Goal: Transaction & Acquisition: Purchase product/service

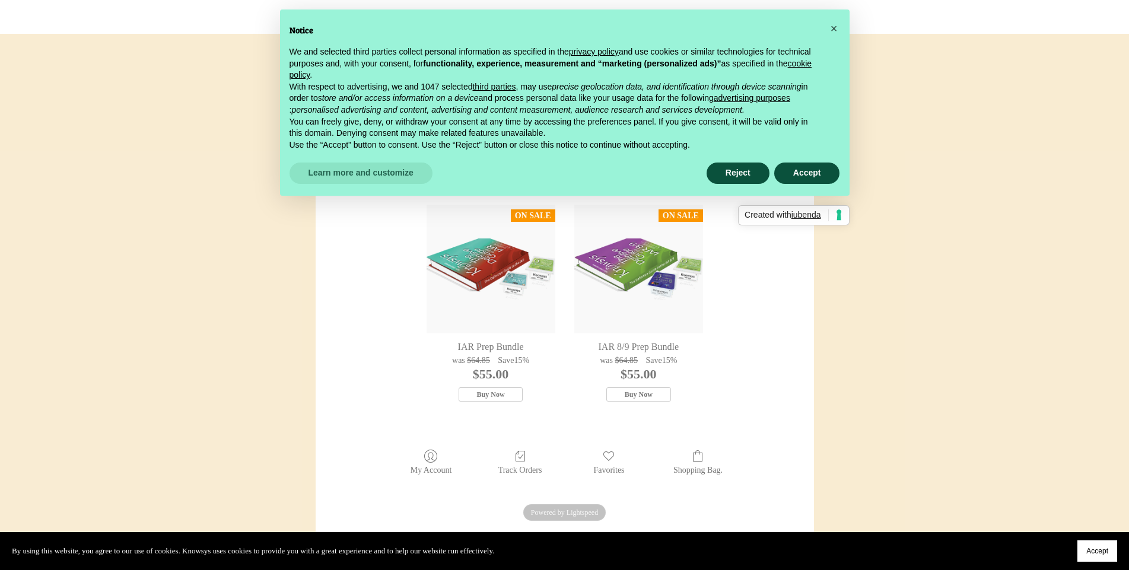
scroll to position [229, 0]
click at [489, 293] on div "IAR Prep Bundle" at bounding box center [491, 268] width 129 height 129
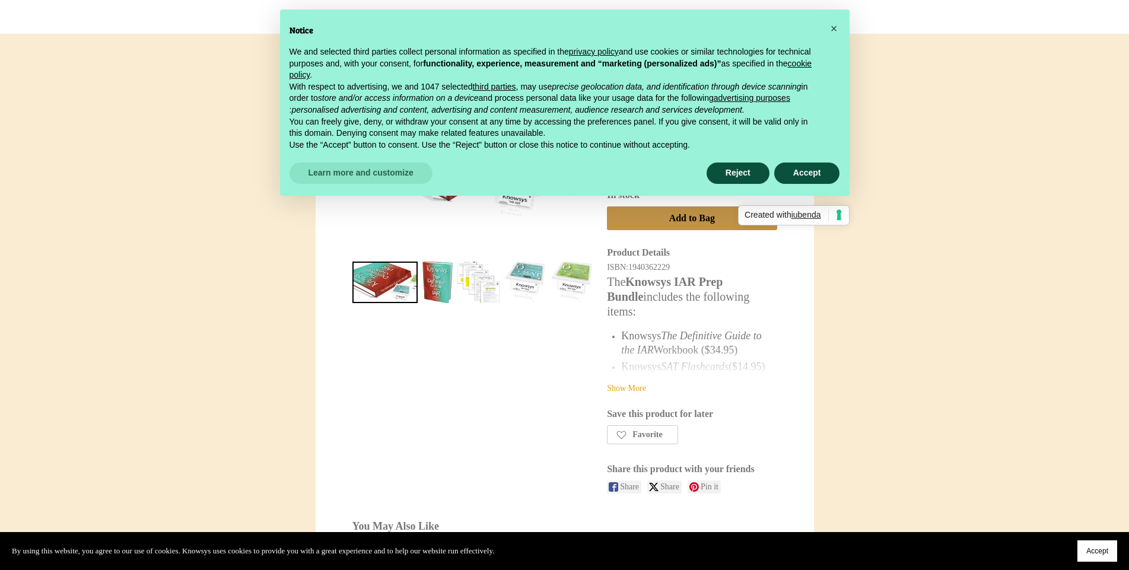
scroll to position [227, 0]
click at [636, 385] on link "Show More" at bounding box center [626, 387] width 39 height 9
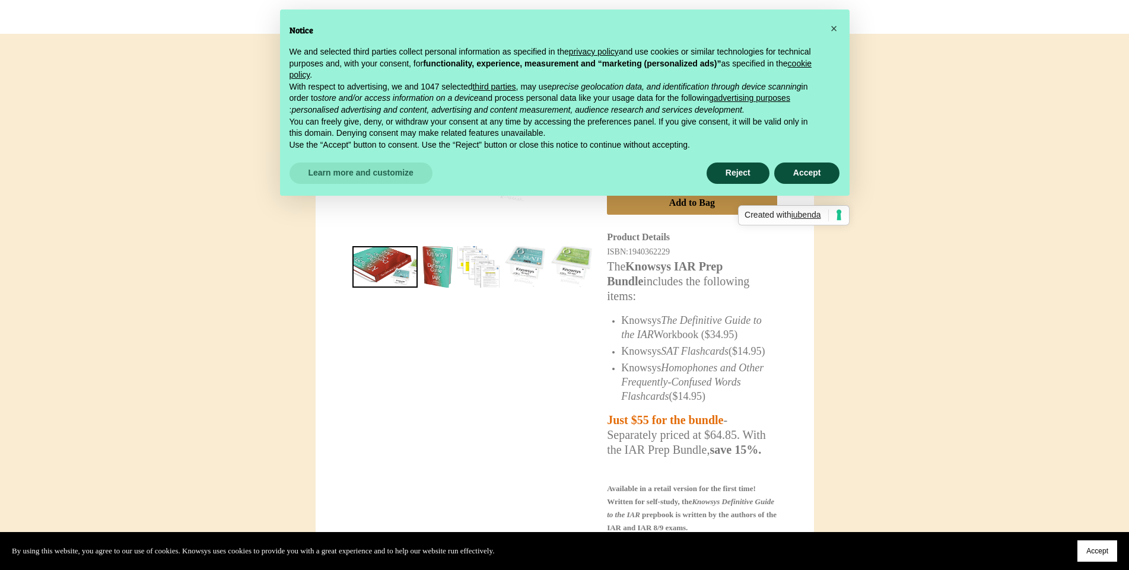
scroll to position [242, 0]
click at [837, 27] on span "×" at bounding box center [834, 28] width 7 height 13
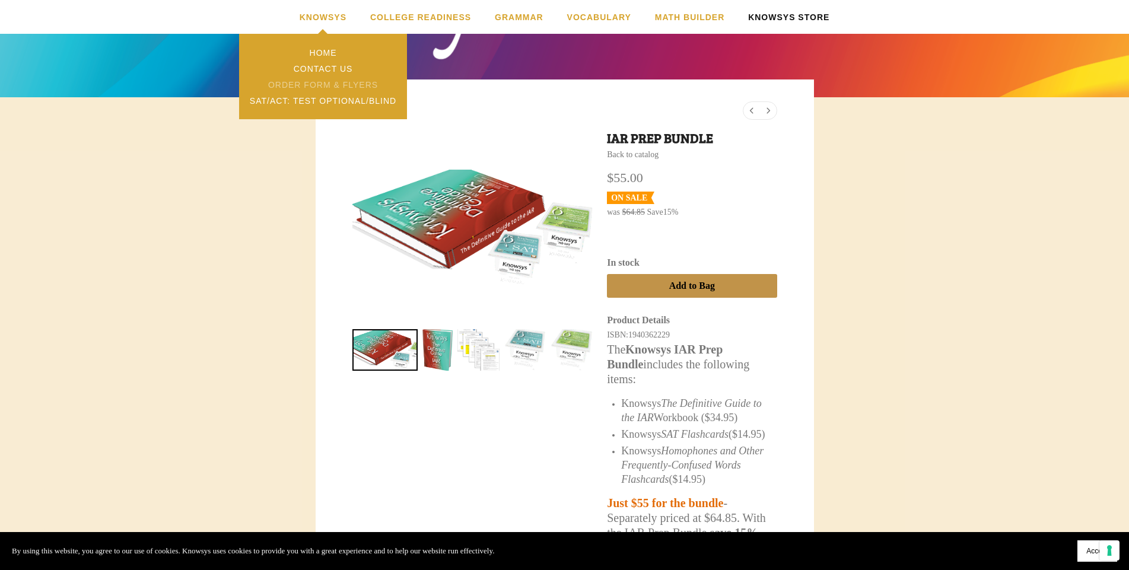
scroll to position [157, 0]
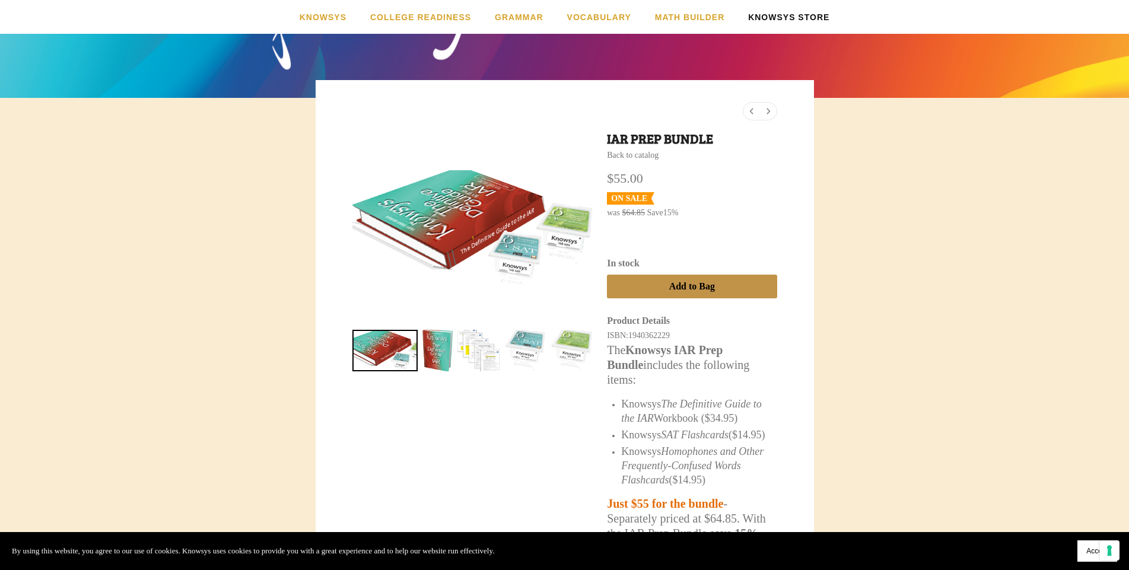
scroll to position [229, 0]
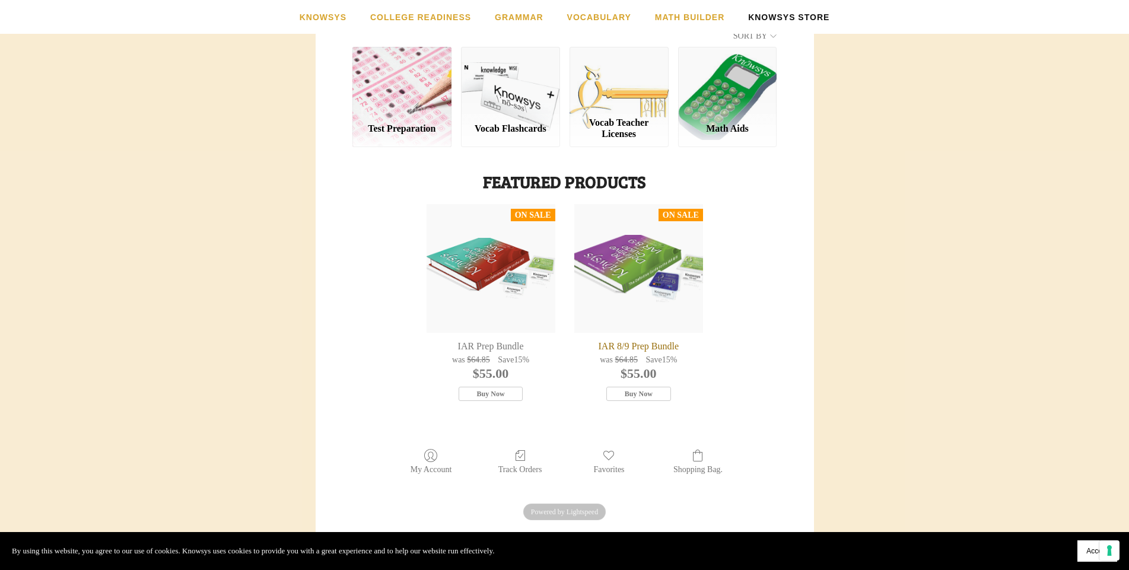
click at [595, 269] on div "IAR 8/9 Prep Bundle" at bounding box center [639, 268] width 129 height 129
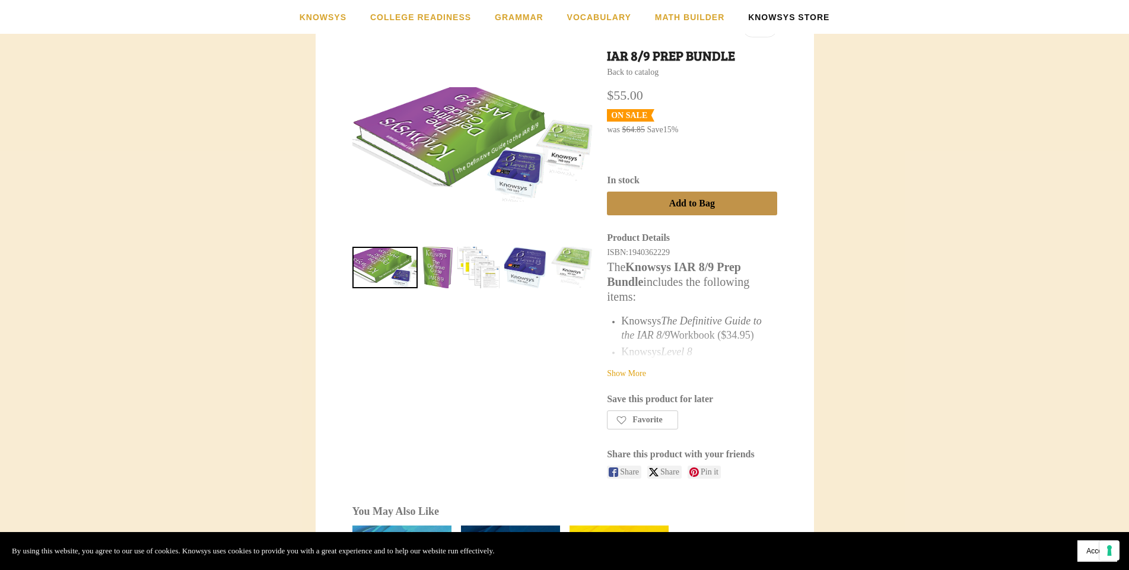
scroll to position [241, 0]
click at [633, 366] on div "Show More" at bounding box center [692, 360] width 170 height 37
click at [631, 372] on link "Show More" at bounding box center [626, 373] width 39 height 9
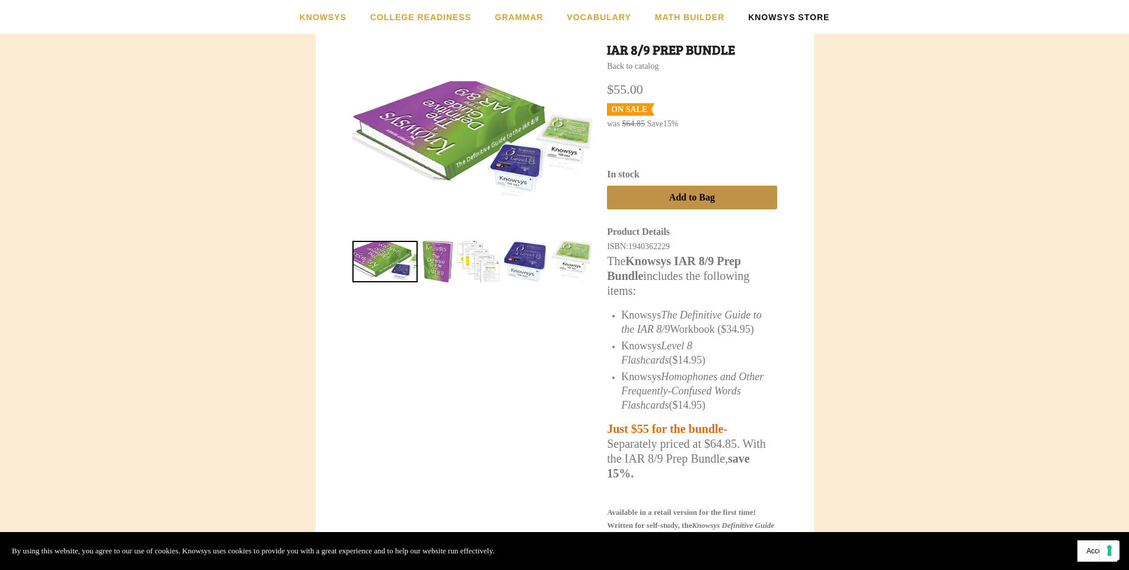
scroll to position [247, 0]
click at [474, 259] on link "IAR 8/9 Prep Bundle 2" at bounding box center [479, 261] width 42 height 42
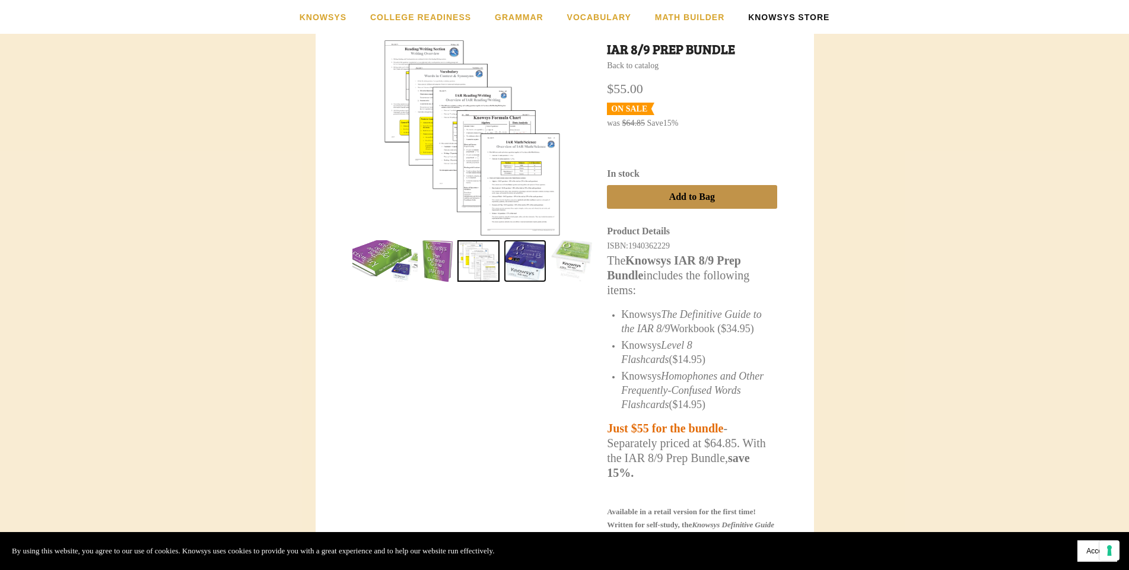
click at [508, 250] on link "IAR 8/9 Prep Bundle 3" at bounding box center [525, 261] width 42 height 42
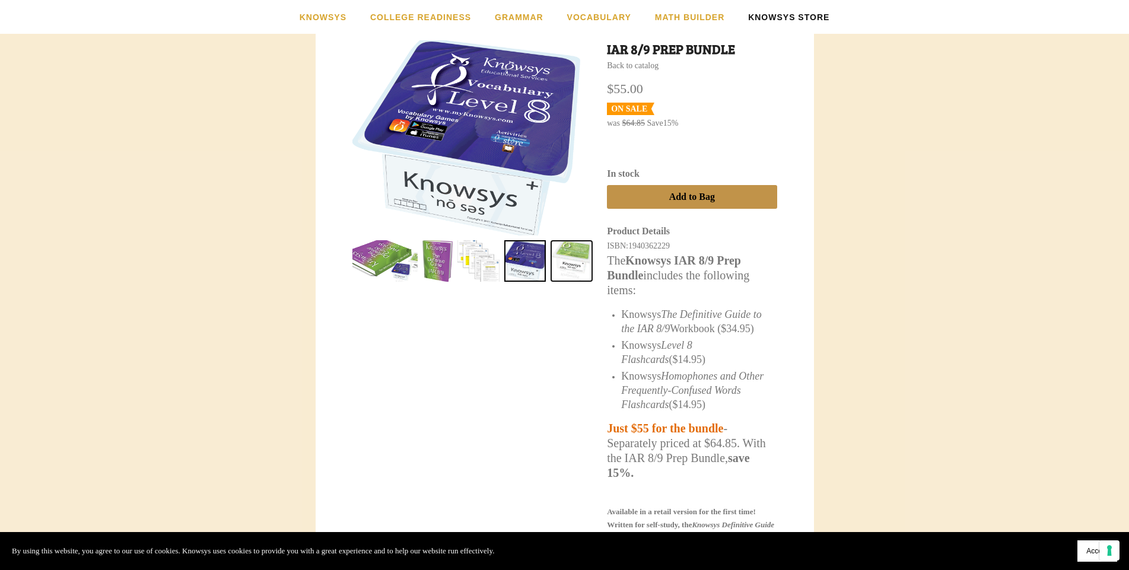
click at [566, 250] on link "IAR 8/9 Prep Bundle 4" at bounding box center [572, 261] width 42 height 42
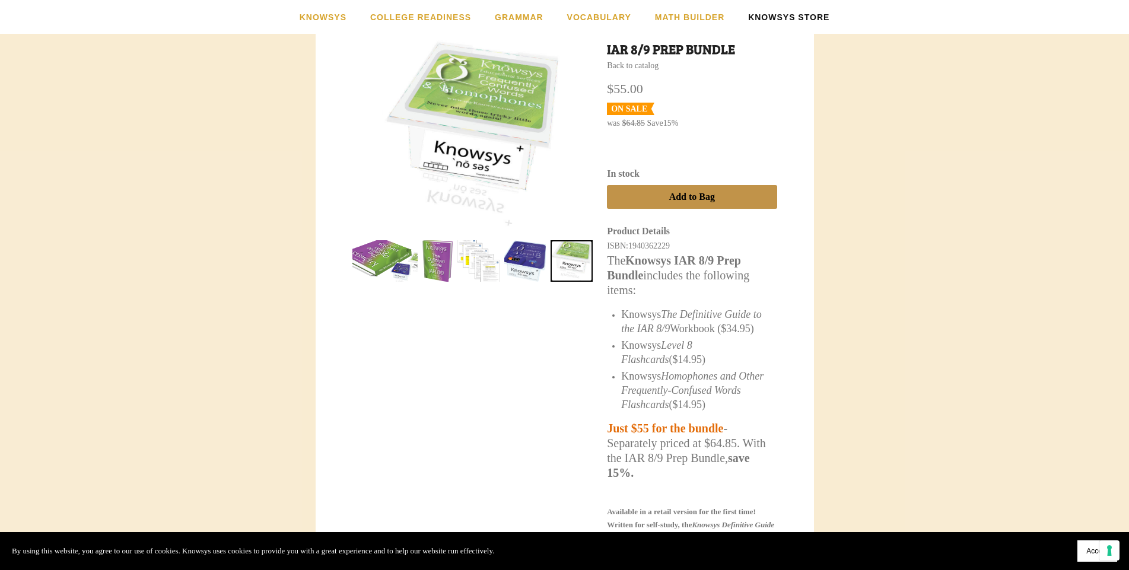
click at [567, 250] on link "IAR 8/9 Prep Bundle 4" at bounding box center [572, 261] width 42 height 42
click at [566, 250] on link "IAR 8/9 Prep Bundle 4" at bounding box center [572, 261] width 42 height 42
click at [529, 253] on link "IAR 8/9 Prep Bundle 3" at bounding box center [525, 261] width 42 height 42
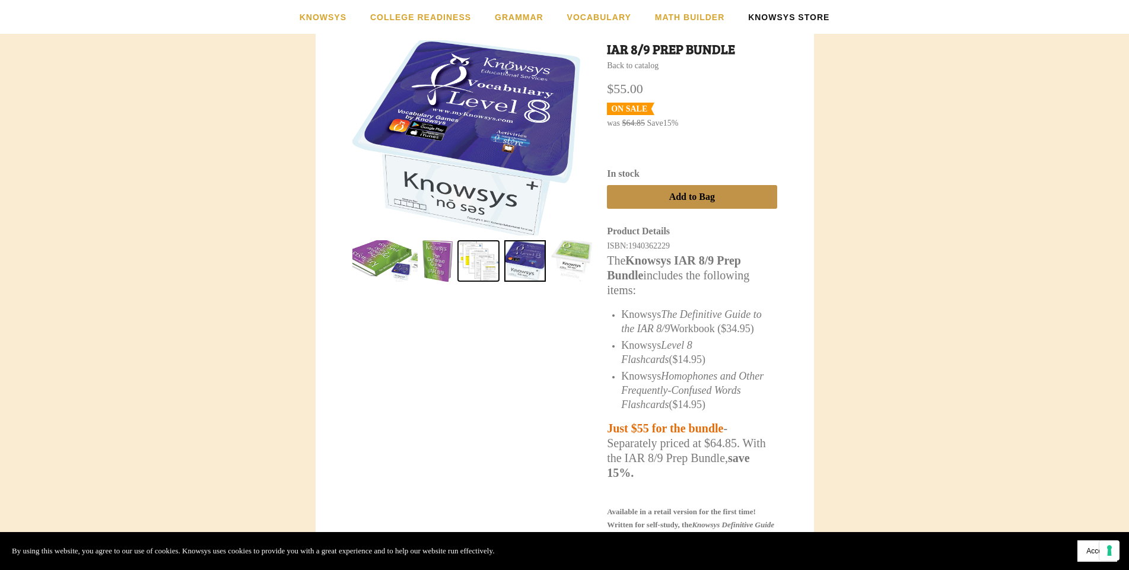
click at [478, 258] on link "IAR 8/9 Prep Bundle 2" at bounding box center [479, 261] width 42 height 42
